Goal: Information Seeking & Learning: Learn about a topic

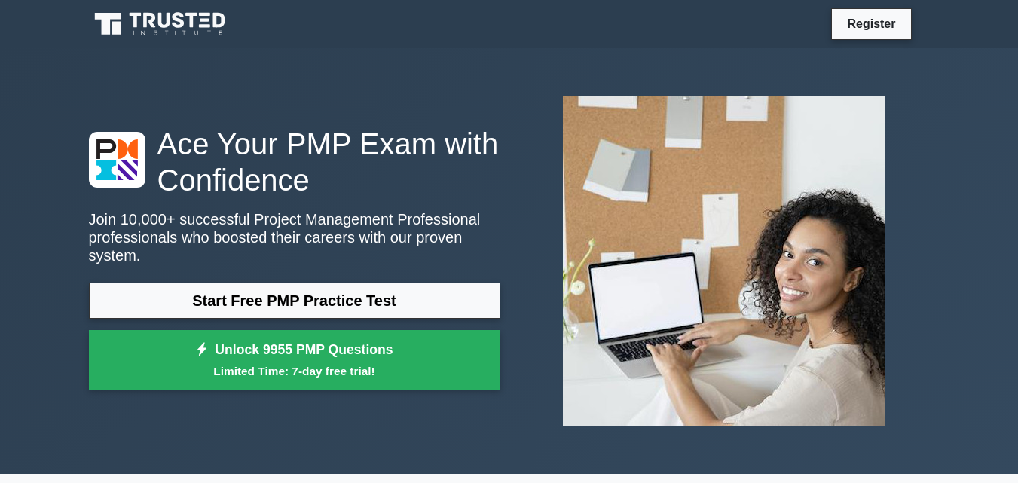
click at [344, 282] on link "Start Free PMP Practice Test" at bounding box center [294, 300] width 411 height 36
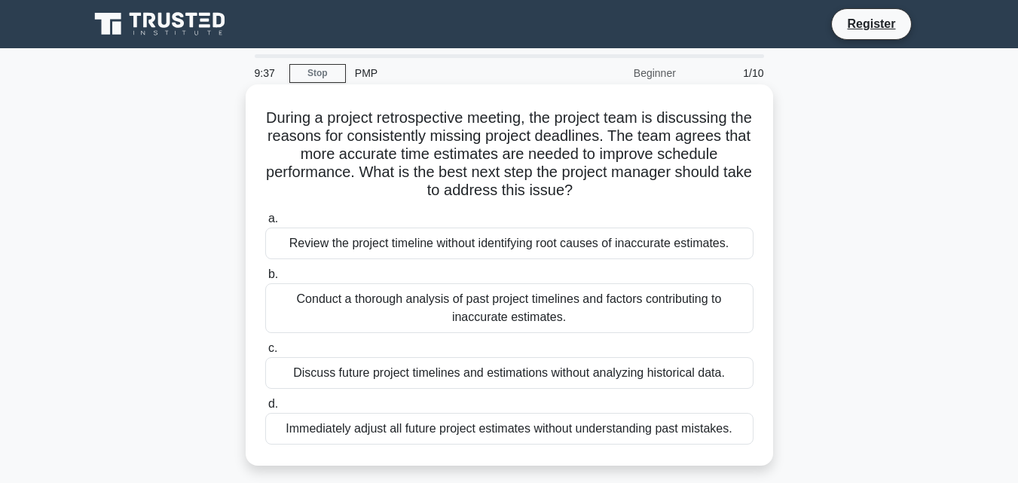
click at [457, 417] on div "Immediately adjust all future project estimates without understanding past mist…" at bounding box center [509, 429] width 488 height 32
click at [265, 409] on input "d. Immediately adjust all future project estimates without understanding past m…" at bounding box center [265, 404] width 0 height 10
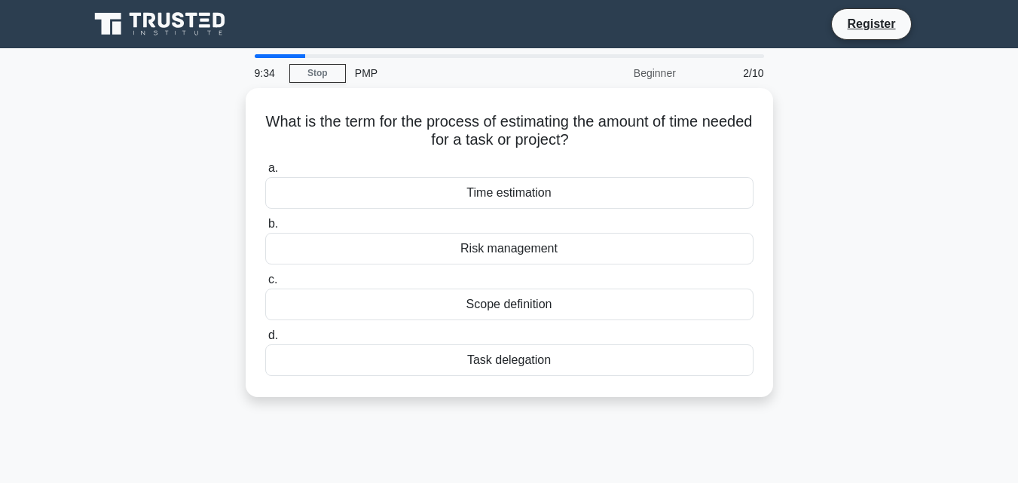
click at [457, 417] on div "9:34 Stop PMP Beginner 2/10 What is the term for the process of estimating the …" at bounding box center [509, 430] width 859 height 753
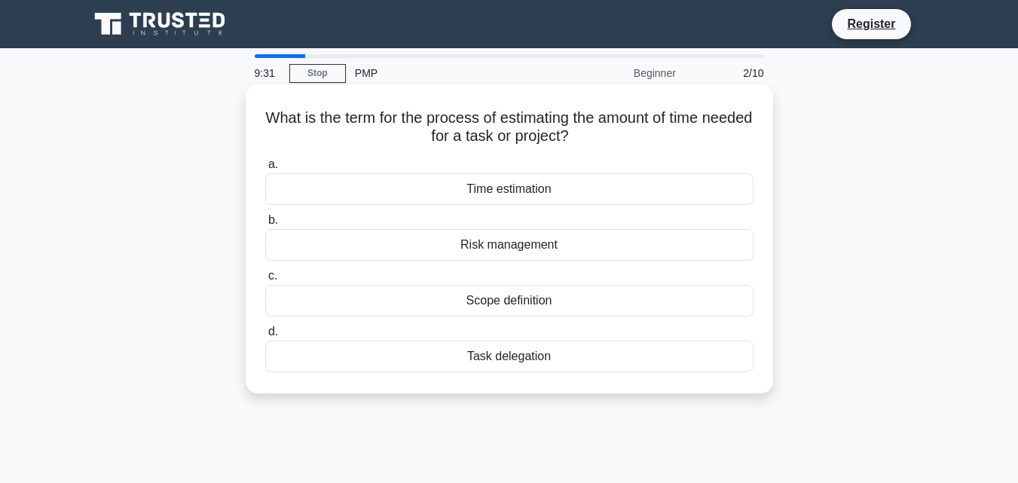
click at [488, 182] on div "Time estimation" at bounding box center [509, 189] width 488 height 32
click at [265, 169] on input "a. Time estimation" at bounding box center [265, 165] width 0 height 10
